Goal: Task Accomplishment & Management: Manage account settings

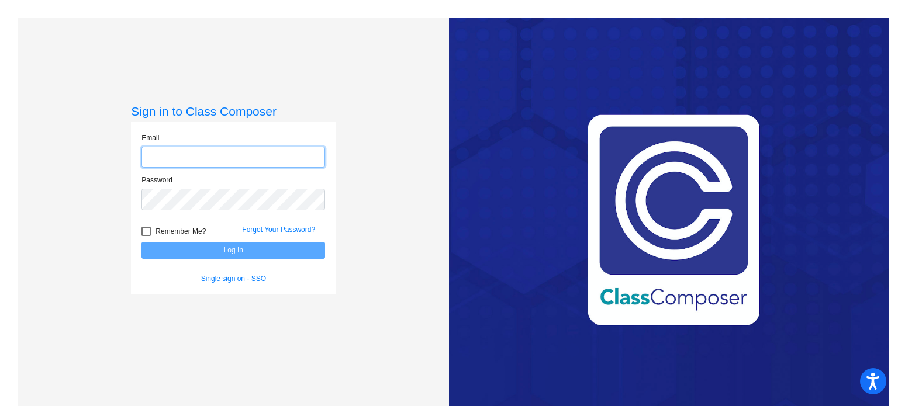
type input "[PERSON_NAME][EMAIL_ADDRESS][PERSON_NAME][DOMAIN_NAME]"
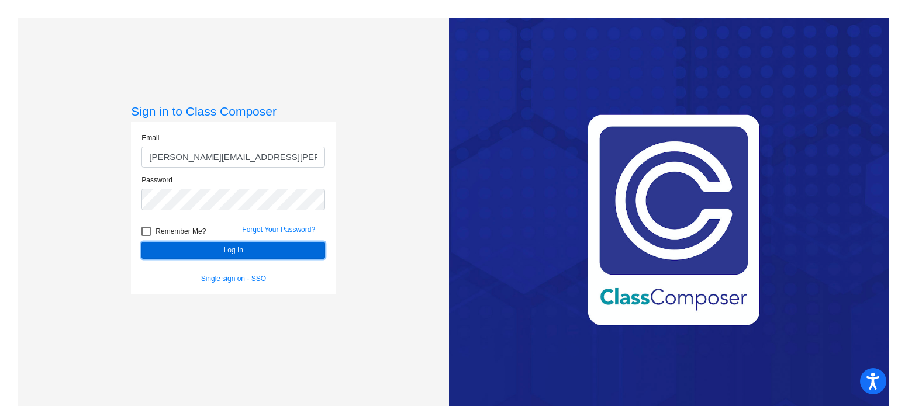
click at [214, 248] on button "Log In" at bounding box center [232, 250] width 183 height 17
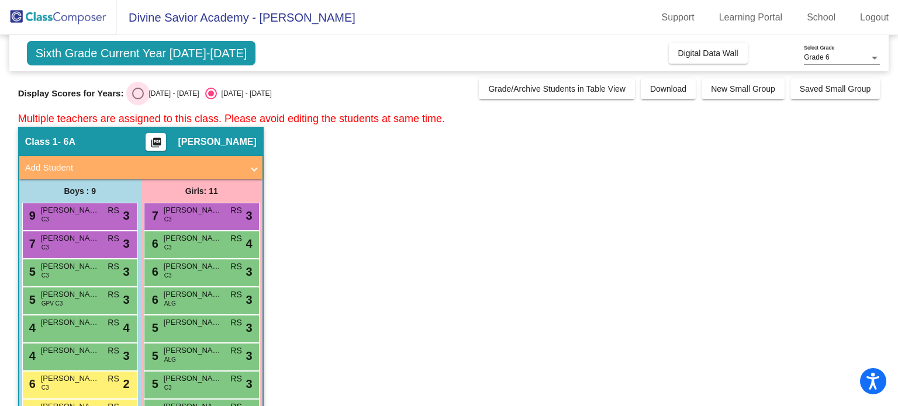
click at [136, 89] on div "Select an option" at bounding box center [138, 94] width 12 height 12
click at [137, 99] on input "[DATE] - [DATE]" at bounding box center [137, 99] width 1 height 1
radio input "true"
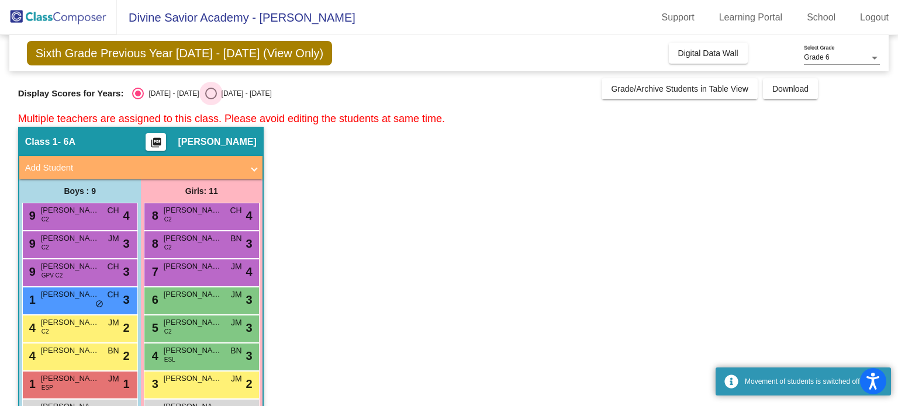
click at [205, 91] on div "Select an option" at bounding box center [211, 94] width 12 height 12
click at [210, 99] on input "[DATE] - [DATE]" at bounding box center [210, 99] width 1 height 1
radio input "true"
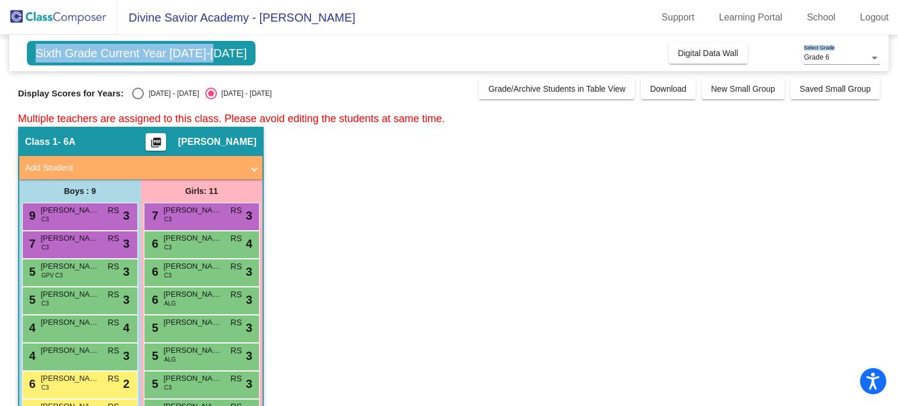
drag, startPoint x: 210, startPoint y: 47, endPoint x: 840, endPoint y: 53, distance: 630.0
click at [840, 54] on div "Grade 6" at bounding box center [836, 58] width 65 height 8
